Goal: Task Accomplishment & Management: Manage account settings

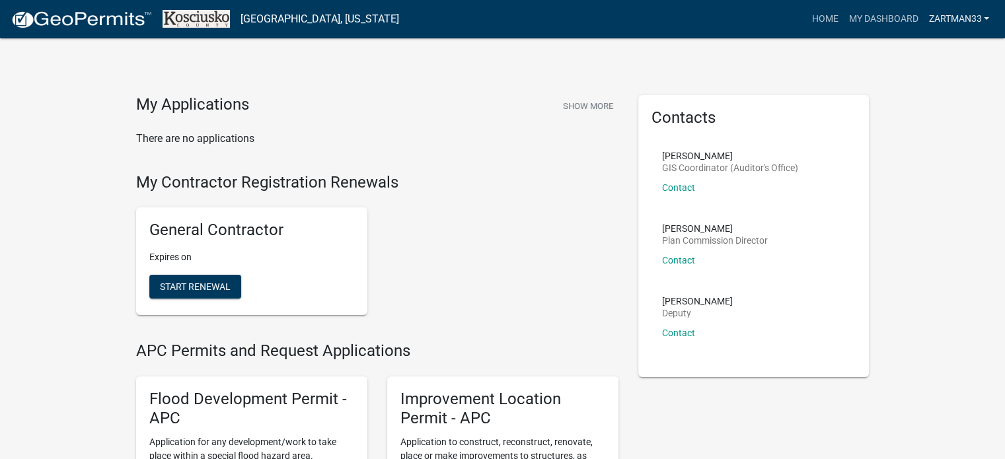
click at [978, 26] on link "zartman33" at bounding box center [958, 19] width 71 height 25
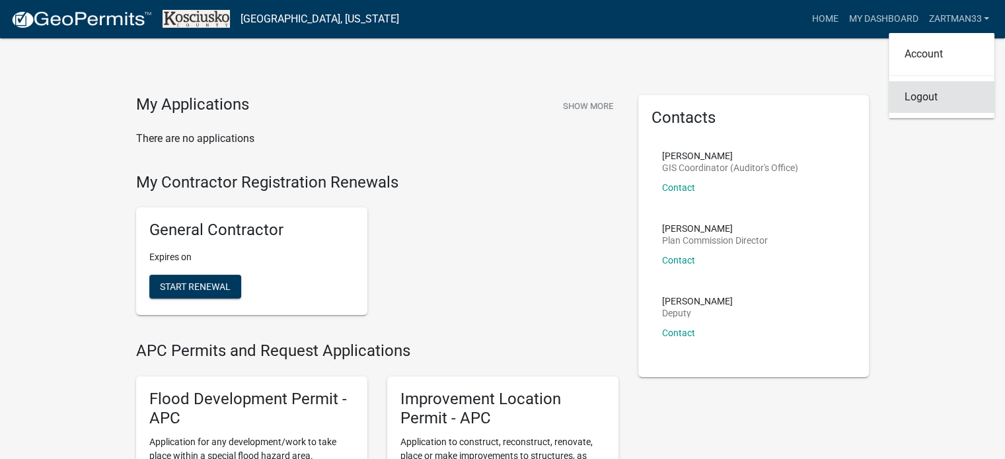
click at [936, 93] on link "Logout" at bounding box center [942, 97] width 106 height 32
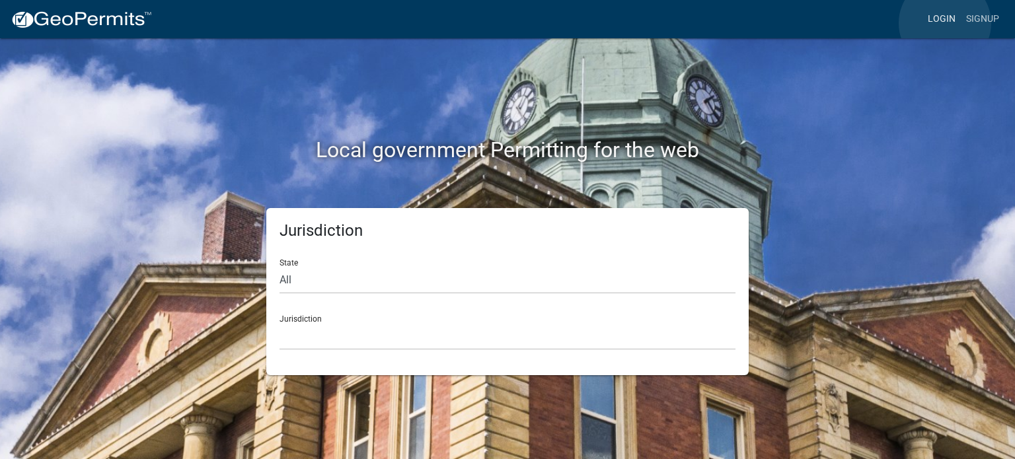
click at [945, 23] on link "Login" at bounding box center [942, 19] width 38 height 25
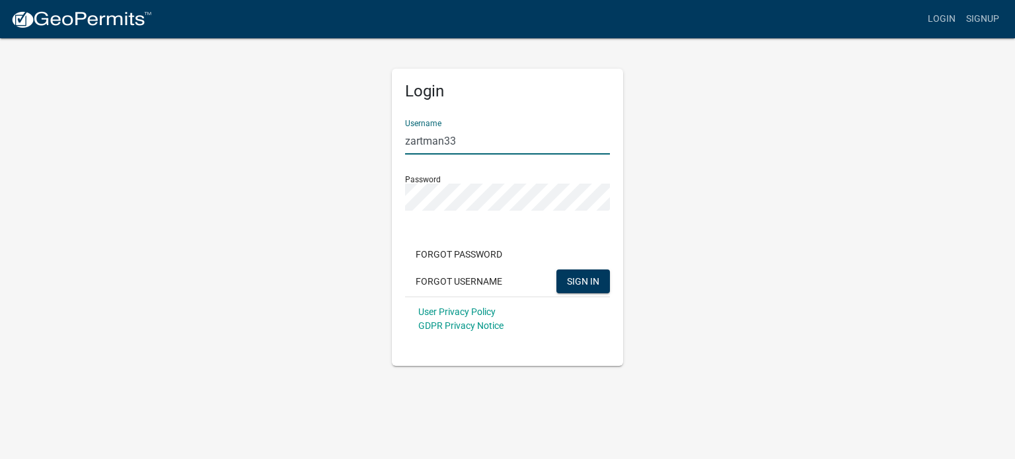
drag, startPoint x: 476, startPoint y: 145, endPoint x: 372, endPoint y: 145, distance: 103.8
click at [372, 145] on div "Login Username zartman33 Password Forgot Password Forgot Username SIGN IN User …" at bounding box center [507, 201] width 753 height 329
type input "kolzproperties"
click at [313, 195] on div "Login Username kolzproperties Password Forgot Password Forgot Username SIGN IN …" at bounding box center [507, 201] width 753 height 329
click at [557, 270] on button "SIGN IN" at bounding box center [584, 282] width 54 height 24
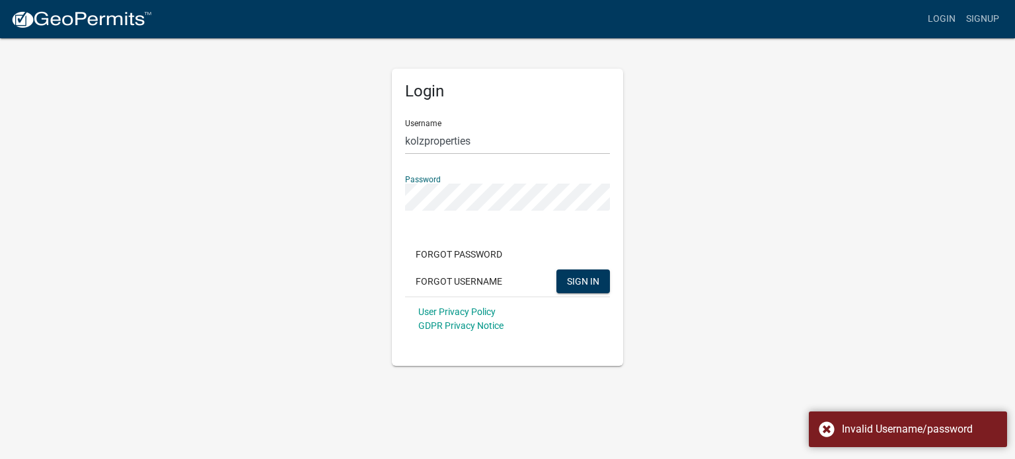
click at [686, 182] on div "Login Username kolzproperties Password Forgot Password Forgot Username SIGN IN …" at bounding box center [507, 201] width 753 height 329
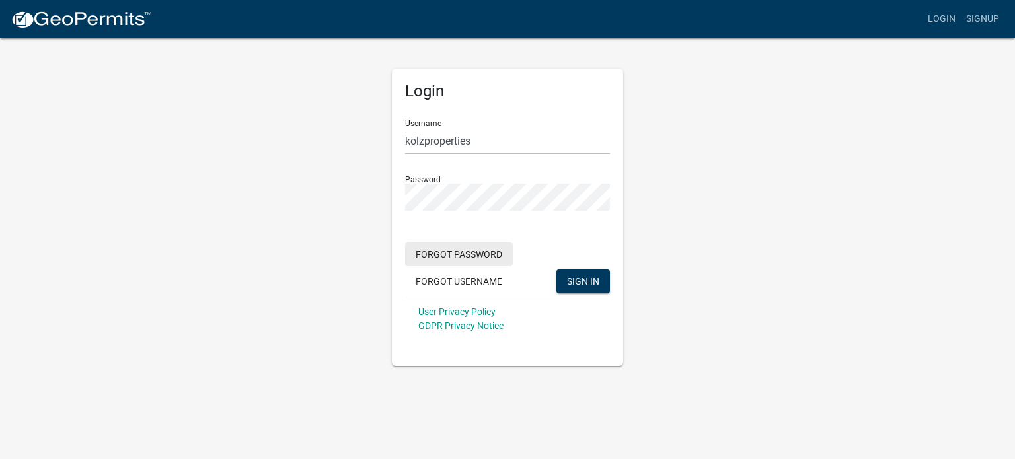
click at [490, 258] on button "Forgot Password" at bounding box center [459, 255] width 108 height 24
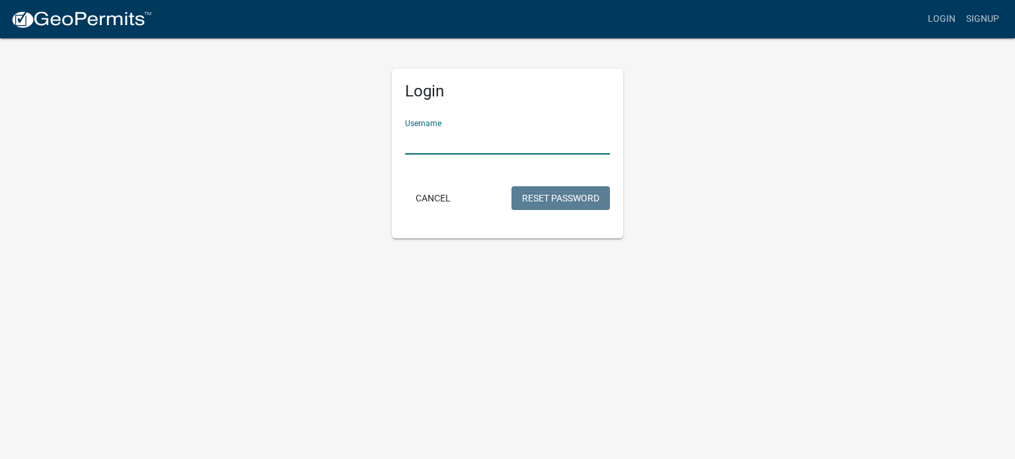
click at [417, 133] on input "Username" at bounding box center [507, 141] width 205 height 27
type input "kolzproperties"
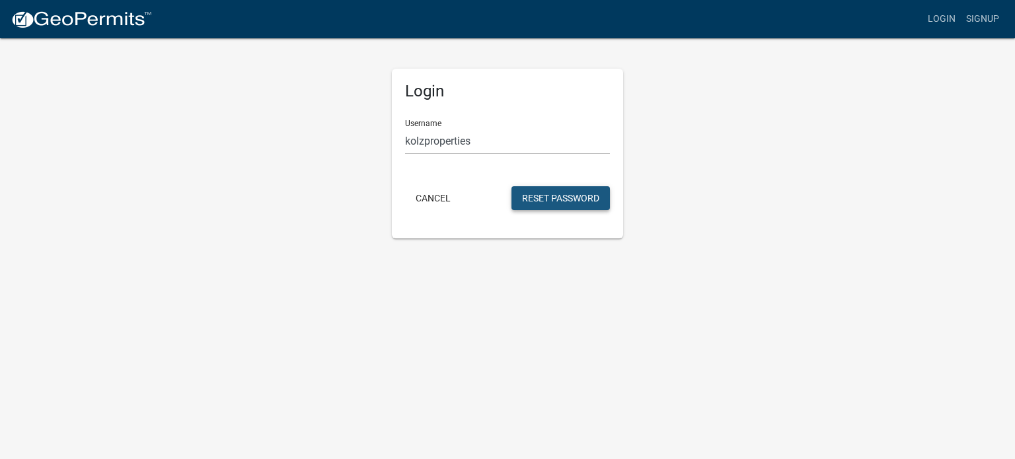
click at [560, 194] on button "Reset Password" at bounding box center [561, 198] width 98 height 24
